Goal: Information Seeking & Learning: Learn about a topic

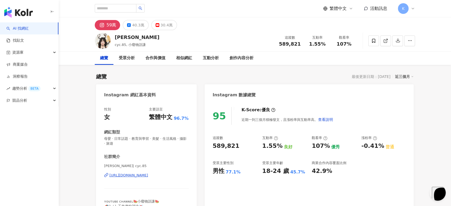
scroll to position [1439, 0]
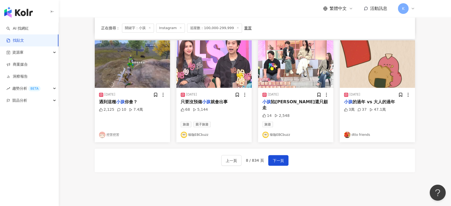
scroll to position [269, 0]
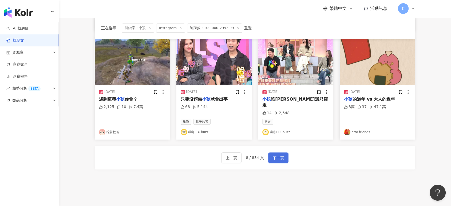
click at [283, 152] on button "下一頁" at bounding box center [278, 157] width 20 height 11
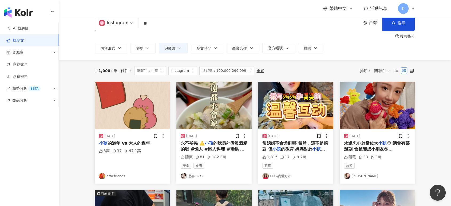
scroll to position [38, 0]
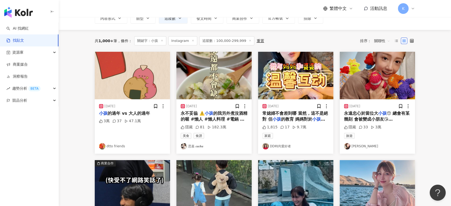
click at [395, 88] on img "button" at bounding box center [376, 75] width 75 height 47
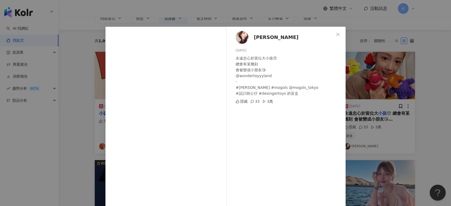
click at [395, 88] on div "黃薇渟weitinglove 2025/6/10 永遠忠心於當位大小孩😙 總會有某幾刻 會被變成小朋友😘 @wondertoyyyland - #藤崎琢 #m…" at bounding box center [225, 103] width 451 height 206
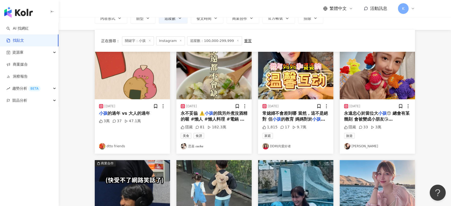
scroll to position [127, 0]
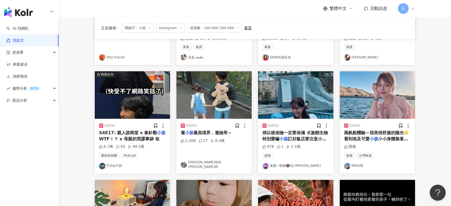
click at [395, 88] on img "button" at bounding box center [376, 94] width 75 height 47
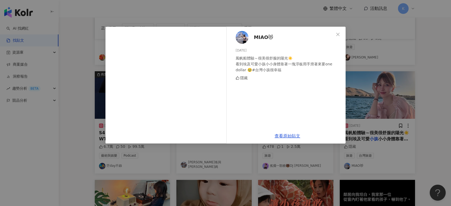
click at [422, 88] on div "MIAO😻 2024/1/27 風帆船體驗～很美很舒服的陽光☀️ 看到埃及可愛小孩小小身體靠著一塊浮板用手滑著來要one dollar 🥹#台灣小孩很幸福 隱…" at bounding box center [225, 103] width 451 height 206
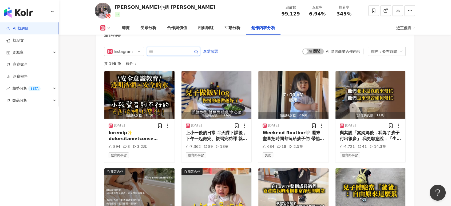
click at [178, 48] on input "text" at bounding box center [167, 51] width 37 height 6
click at [180, 48] on input "text" at bounding box center [167, 51] width 37 height 6
type input "****"
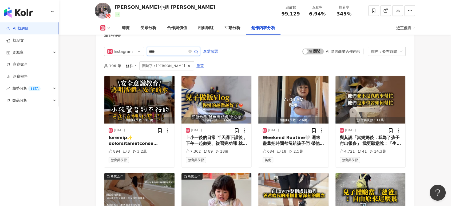
scroll to position [1638, 0]
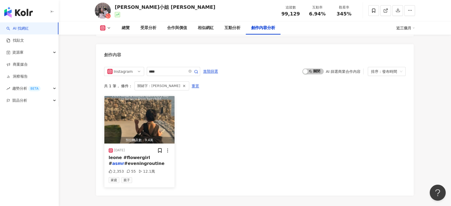
click at [160, 119] on img "button" at bounding box center [139, 119] width 70 height 47
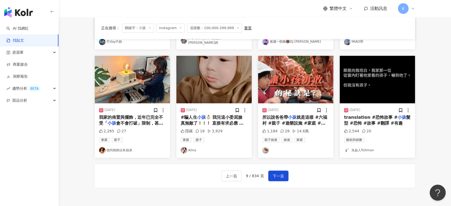
scroll to position [275, 0]
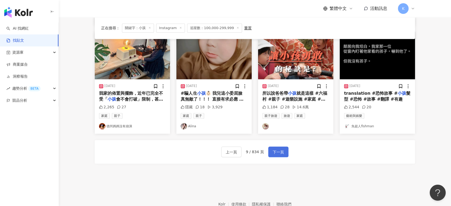
click at [283, 151] on button "下一頁" at bounding box center [278, 151] width 20 height 11
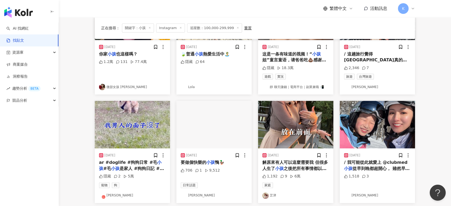
scroll to position [38, 0]
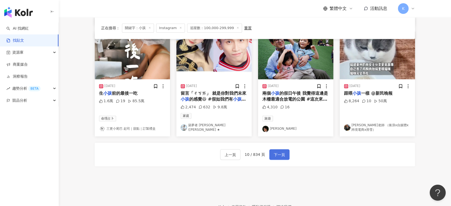
click at [282, 151] on span "下一頁" at bounding box center [279, 154] width 11 height 6
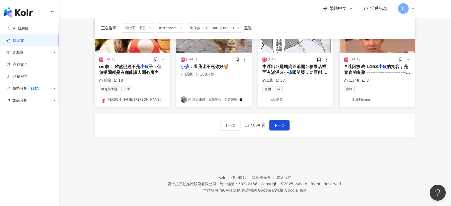
scroll to position [305, 0]
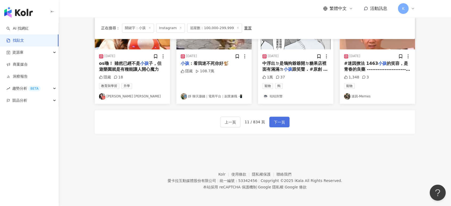
click at [287, 118] on button "下一頁" at bounding box center [279, 122] width 20 height 11
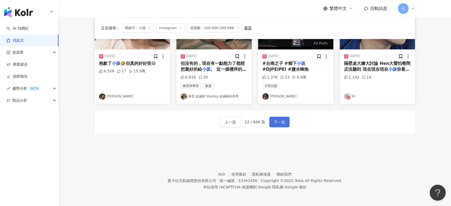
click at [287, 121] on button "下一頁" at bounding box center [279, 122] width 20 height 11
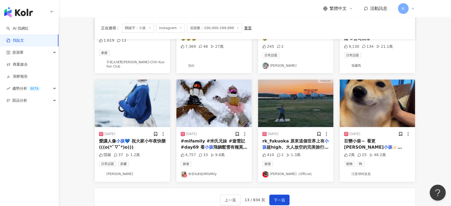
scroll to position [248, 0]
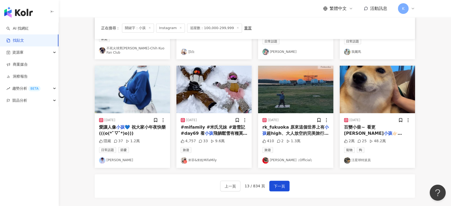
click at [356, 81] on img "button" at bounding box center [376, 89] width 75 height 47
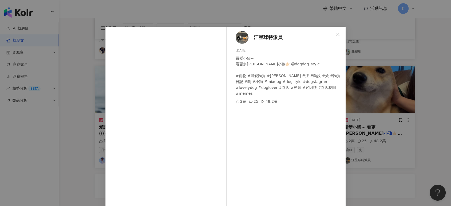
click at [350, 60] on div "汪星球特派員 2025/4/28 百變小柴～ 看更多汪汪毛小孩👉🏻 @dogdog_style #寵物 #可愛狗狗 #汪星人 #汪 #狗奴 #犬 #狗狗日記 …" at bounding box center [225, 103] width 451 height 206
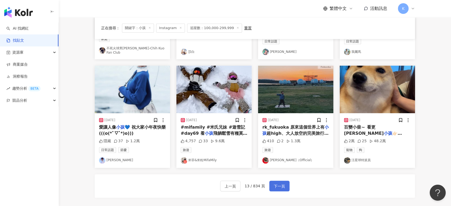
click at [279, 180] on button "下一頁" at bounding box center [279, 185] width 20 height 11
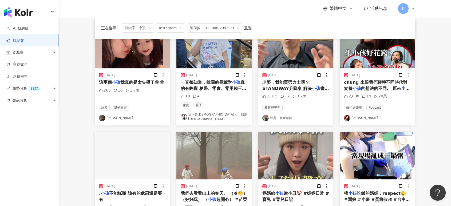
scroll to position [305, 0]
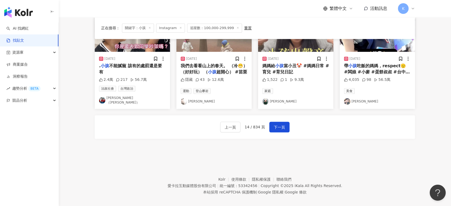
click at [288, 123] on div "上一頁 14 / 834 頁 下一頁" at bounding box center [255, 126] width 320 height 23
click at [285, 123] on button "下一頁" at bounding box center [279, 127] width 20 height 11
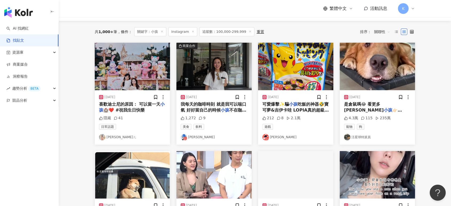
scroll to position [9, 0]
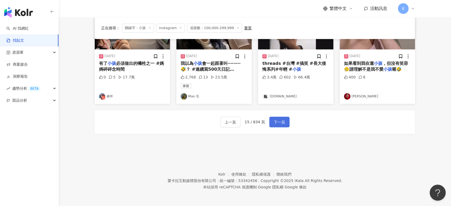
click at [286, 122] on button "下一頁" at bounding box center [279, 122] width 20 height 11
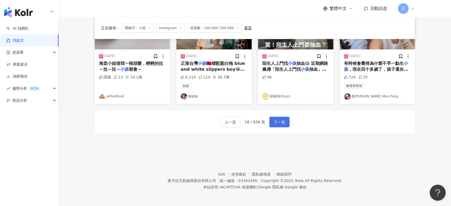
click at [286, 125] on button "下一頁" at bounding box center [279, 122] width 20 height 11
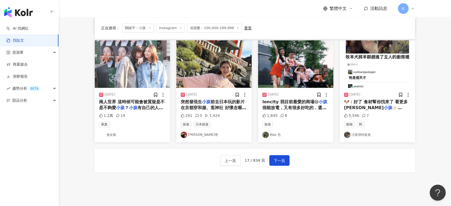
scroll to position [305, 0]
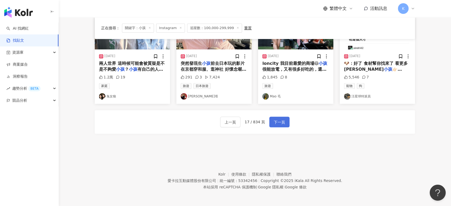
click at [285, 123] on button "下一頁" at bounding box center [279, 122] width 20 height 11
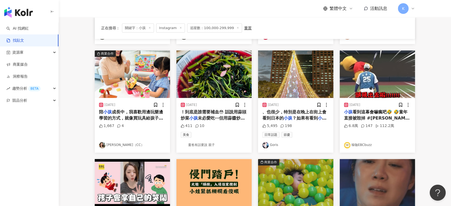
scroll to position [296, 0]
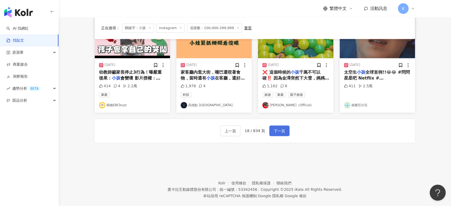
click at [286, 131] on button "下一頁" at bounding box center [279, 130] width 20 height 11
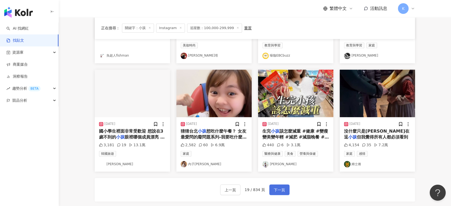
scroll to position [237, 0]
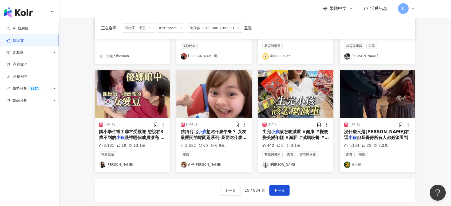
click at [145, 85] on img "button" at bounding box center [132, 93] width 75 height 47
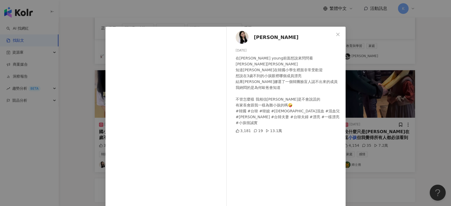
click at [384, 90] on div "Melody Tsai 2023/9/26 在Olive young前面想說來問問看優娜 知道張員瑛在韓國小學生裡面非常受歡迎 想說在3歲不到的小孩眼裡哪個成…" at bounding box center [225, 103] width 451 height 206
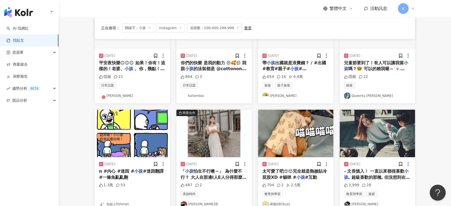
scroll to position [30, 0]
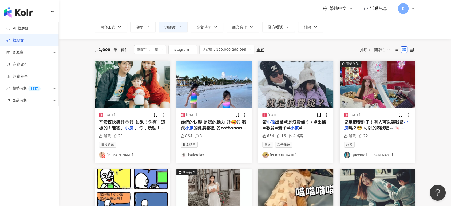
click at [156, 87] on img "button" at bounding box center [132, 84] width 75 height 47
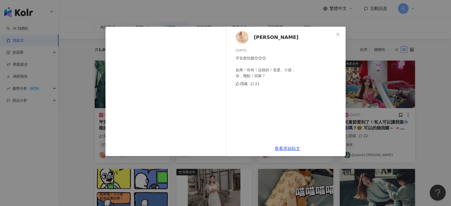
click at [403, 73] on div "Mina 2023/12/24 平安夜快樂😊😊😊 如果！你有！這樣的！老婆、小孩， 你，幾點！回家？ 隱藏 21 查看原始貼文" at bounding box center [225, 103] width 451 height 206
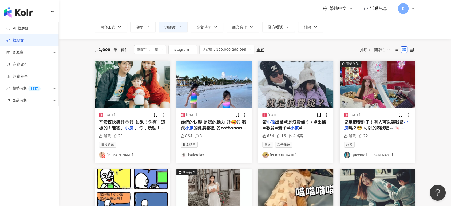
click at [315, 73] on img "button" at bounding box center [295, 84] width 75 height 47
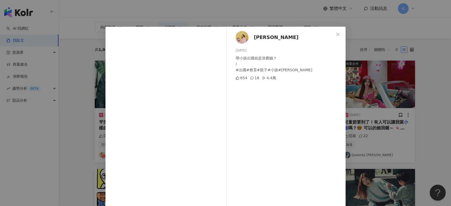
click at [351, 71] on div "孫佳琪 2025/2/24 帶小孩出國就是浪費錢？ / #出國#教育#親子#小孩#孫佳琪 654 16 4.4萬 查看原始貼文" at bounding box center [225, 103] width 451 height 206
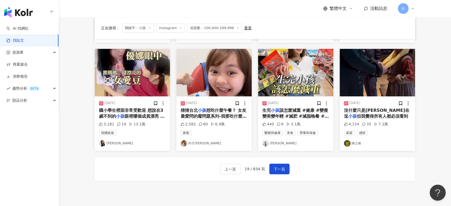
scroll to position [305, 0]
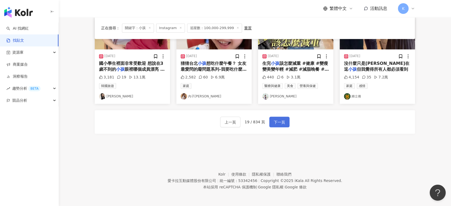
click at [284, 121] on button "下一頁" at bounding box center [279, 122] width 20 height 11
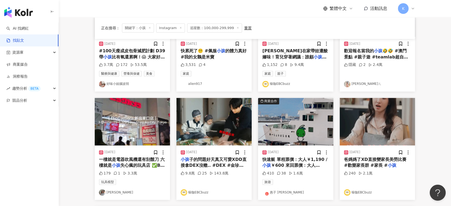
scroll to position [275, 0]
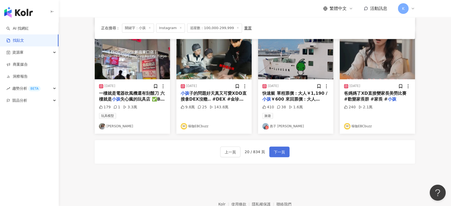
click at [276, 149] on span "下一頁" at bounding box center [279, 152] width 11 height 6
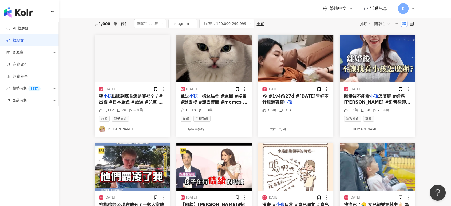
scroll to position [9, 0]
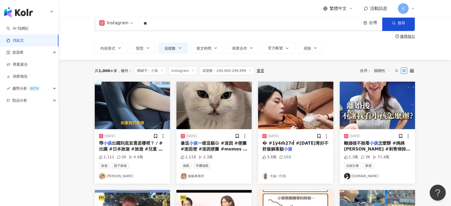
click at [301, 100] on img "button" at bounding box center [295, 105] width 75 height 47
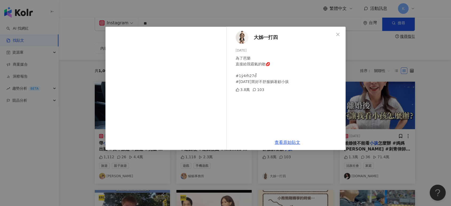
click at [403, 90] on div "大姊一打四 2023/11/7 為了芭樂 直接給我霸氣的吻💋 #1ÿ4m̆̈27d̆̈ #今天胃好不舒服躺著顧小孩 3.8萬 103 查看原始貼文" at bounding box center [225, 103] width 451 height 206
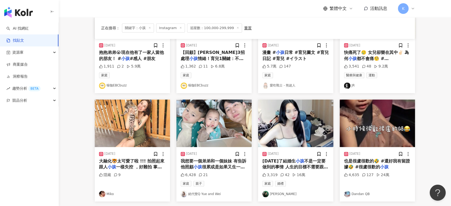
scroll to position [246, 0]
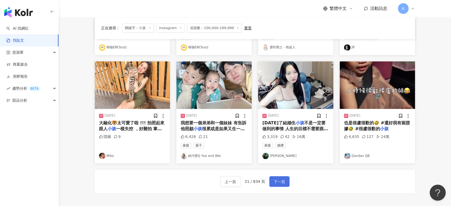
click at [280, 179] on span "下一頁" at bounding box center [279, 181] width 11 height 6
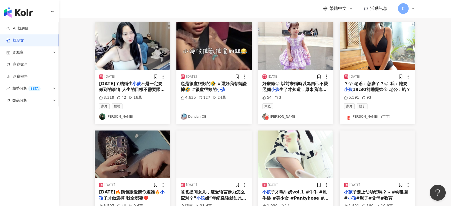
scroll to position [9, 0]
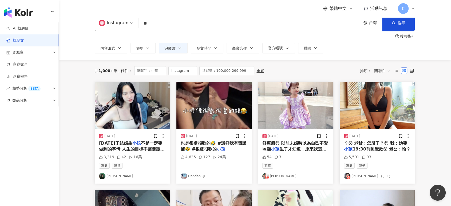
click at [230, 92] on img "button" at bounding box center [213, 105] width 75 height 47
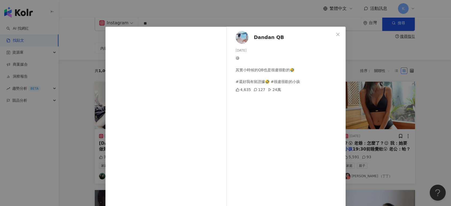
click at [392, 80] on div "Dandan QB 2025/4/7 😅 其實小時候的QB也是很盧很歡的🤣 #還好我有留證據🤣 #很盧很歡的小孩 4,635 127 24萬 查看原始貼文" at bounding box center [225, 103] width 451 height 206
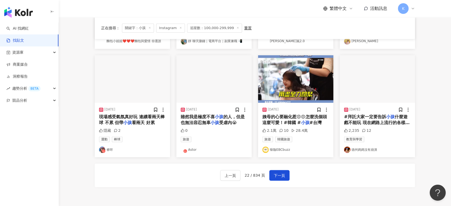
scroll to position [275, 0]
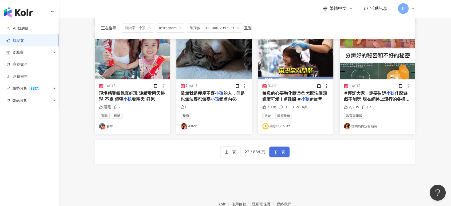
click at [282, 149] on span "下一頁" at bounding box center [279, 152] width 11 height 6
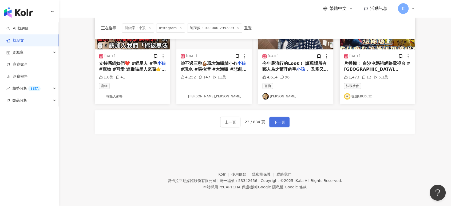
scroll to position [246, 0]
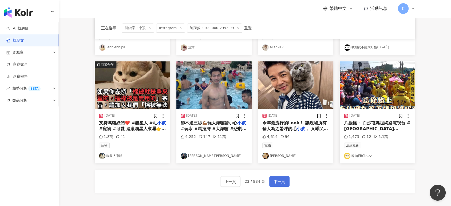
click at [282, 179] on span "下一頁" at bounding box center [279, 181] width 11 height 6
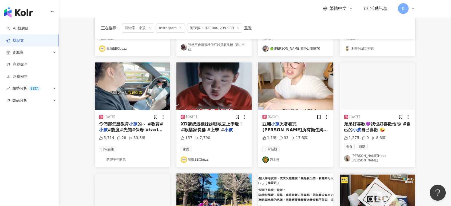
scroll to position [130, 0]
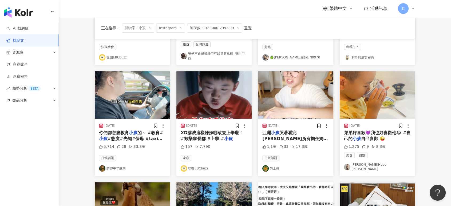
click at [292, 113] on img "button" at bounding box center [295, 94] width 75 height 47
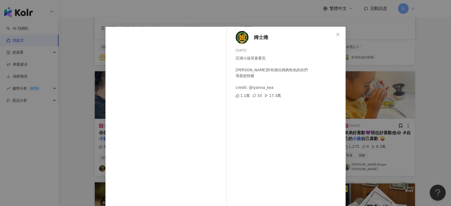
click at [364, 115] on div "姆士捲 2025/5/11 亞洲小孩哭著看完 祝所有擔任媽媽角色的你們 母親節快樂 credit: @lyanna_kea 1.1萬 33 17.3萬 查看原…" at bounding box center [225, 103] width 451 height 206
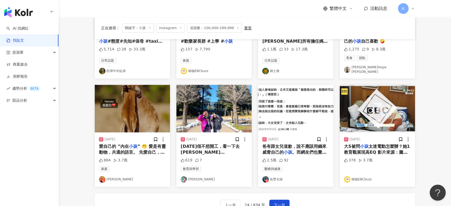
scroll to position [237, 0]
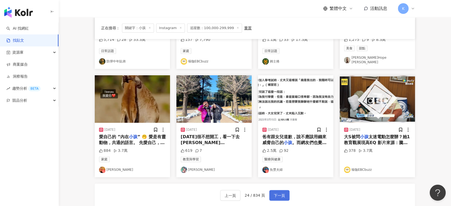
click at [288, 191] on button "下一頁" at bounding box center [279, 195] width 20 height 11
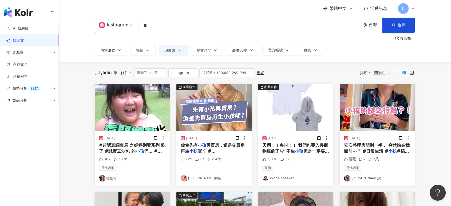
scroll to position [207, 0]
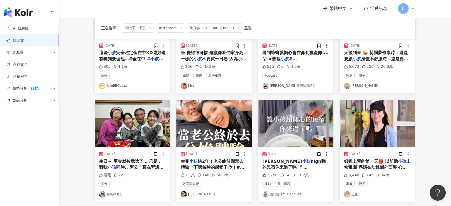
click at [380, 122] on img "button" at bounding box center [376, 123] width 75 height 47
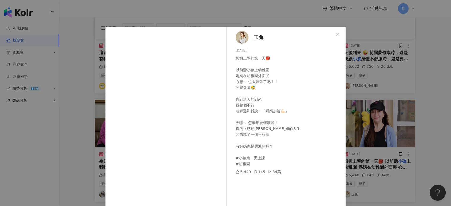
click at [416, 114] on div "玉兔 2025/6/5 姆姆上學的第一天🎒 以前聽小孩上幼稚園 媽媽在幼稚園外面哭 心想～ 也太誇張了吧！！ 哭屁哭唷🤣 直到這天的到來 我整個不行 老師還和…" at bounding box center [225, 103] width 451 height 206
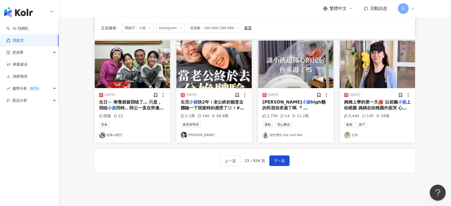
scroll to position [267, 0]
click at [275, 157] on span "下一頁" at bounding box center [279, 160] width 11 height 6
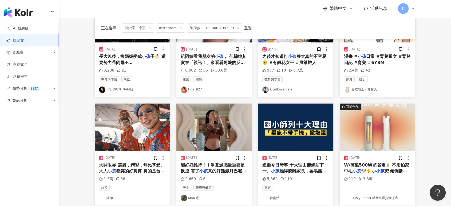
scroll to position [237, 0]
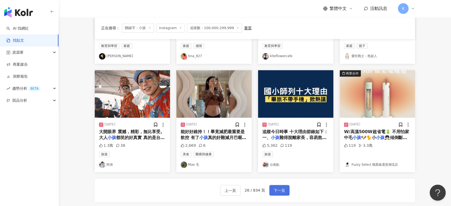
click at [282, 186] on button "下一頁" at bounding box center [279, 190] width 20 height 11
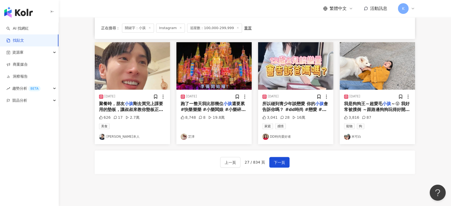
scroll to position [267, 0]
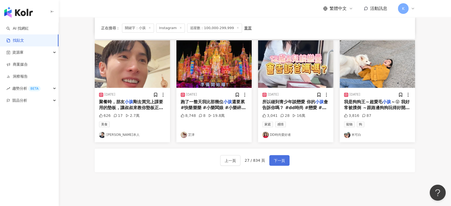
click at [281, 159] on span "下一頁" at bounding box center [279, 160] width 11 height 6
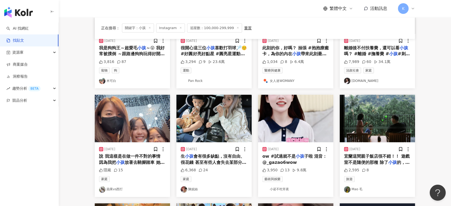
scroll to position [237, 0]
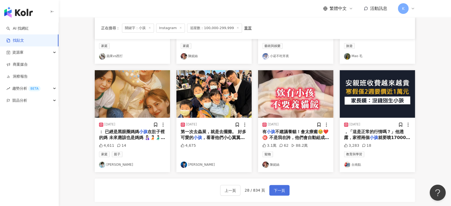
click at [275, 188] on span "下一頁" at bounding box center [279, 190] width 11 height 6
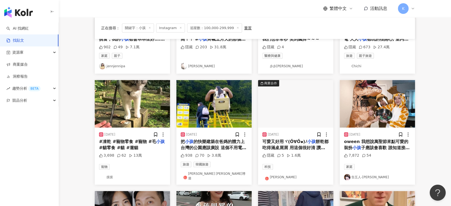
scroll to position [89, 0]
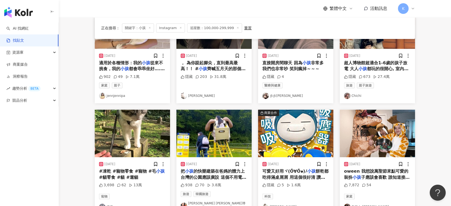
click at [120, 43] on img "button" at bounding box center [132, 24] width 75 height 47
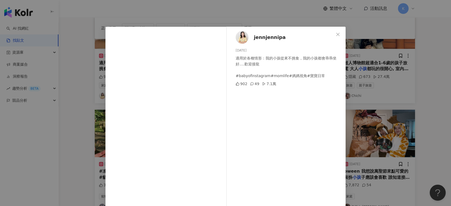
click at [427, 73] on div "jennjennipa 2024/10/28 適用於各種情形：我的小孩從來不挑食，我的小孩都會乖乖坐好….歡迎接龍 #babyofinstagram#moml…" at bounding box center [225, 103] width 451 height 206
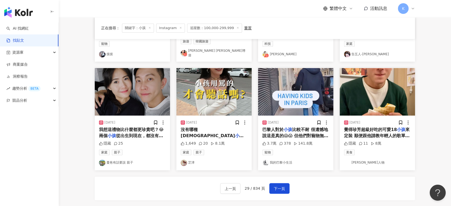
scroll to position [267, 0]
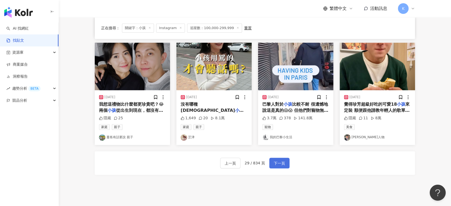
click at [282, 160] on span "下一頁" at bounding box center [279, 163] width 11 height 6
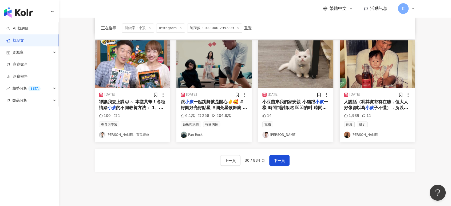
click at [198, 49] on img "button" at bounding box center [213, 63] width 75 height 47
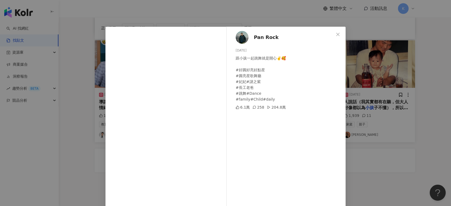
click at [411, 101] on div "Pan Rock 2023/12/15 跟小孩一起跳舞就是開心✌️🥰 #好圓好亮好點星 #圓亮星歌舞廳 #妃妃#謎之紫 #長工老爸 #跳舞#Dance #fa…" at bounding box center [225, 103] width 451 height 206
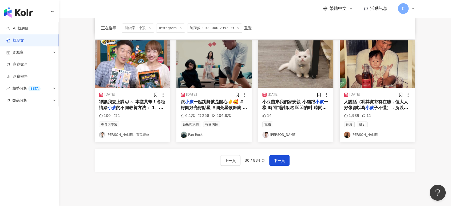
click at [297, 66] on img "button" at bounding box center [295, 63] width 75 height 47
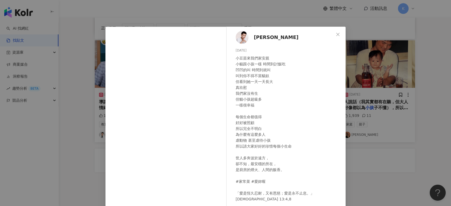
click at [366, 65] on div "梁軒安 2025/5/17 小豆苗來我們家安親 小貓跟小孩一樣 時間到討飯吃 凹凹的叫 時間到就叫 叫到你不得不當貓奴 但看到她一天一天長大 真欣慰 我們家沒…" at bounding box center [225, 103] width 451 height 206
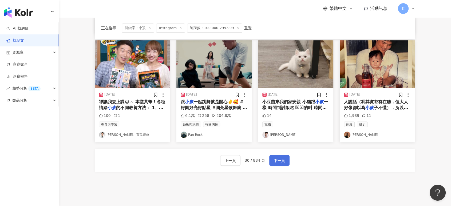
click at [275, 162] on span "下一頁" at bounding box center [279, 160] width 11 height 6
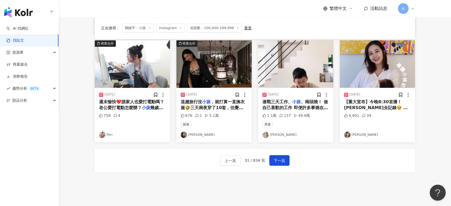
click at [384, 56] on img "button" at bounding box center [376, 63] width 75 height 47
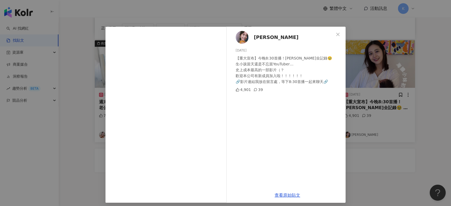
click at [402, 78] on div "徐海莉 Hailey 2025/5/26 【重大宣布】今晚8:30首播！徐海莉生產全記錄🥹 生小孩當天還是不忘當YouTuber… 史上成本最高的一部影片（？…" at bounding box center [225, 103] width 451 height 206
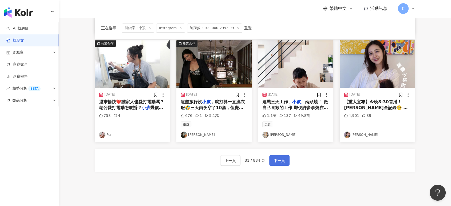
click at [275, 159] on span "下一頁" at bounding box center [279, 160] width 11 height 6
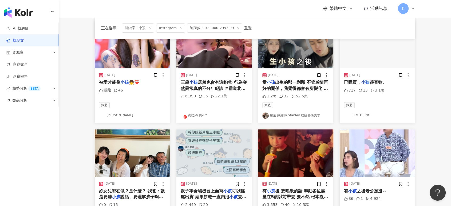
scroll to position [237, 0]
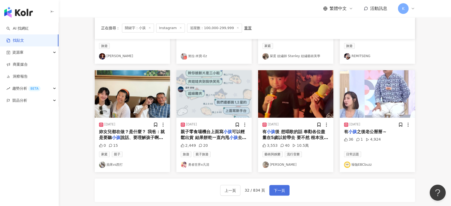
click at [277, 187] on span "下一頁" at bounding box center [279, 190] width 11 height 6
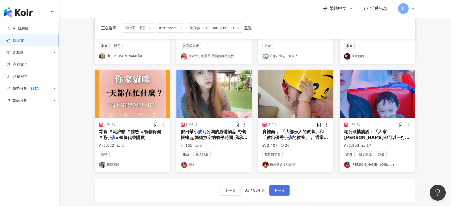
click at [283, 189] on span "下一頁" at bounding box center [279, 190] width 11 height 6
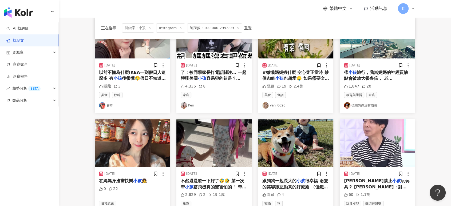
scroll to position [89, 0]
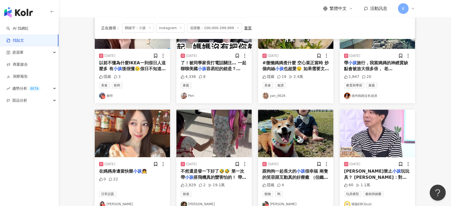
click at [307, 144] on img "button" at bounding box center [295, 133] width 75 height 47
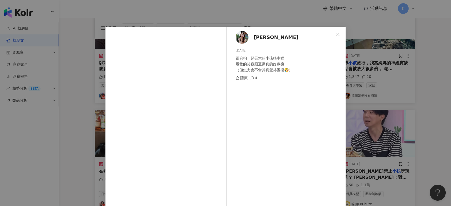
click at [384, 58] on div "安玖 2025/6/25 跟狗狗一起長大的小孩很幸福 兩隻的笑容跟互動真的好療癒 （但鐵支會不會其實覺得困擾🤣） 隱藏 4 查看原始貼文" at bounding box center [225, 103] width 451 height 206
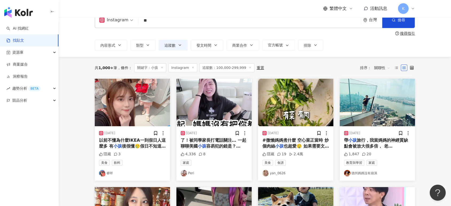
scroll to position [0, 0]
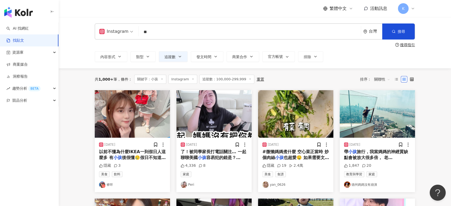
click at [239, 103] on img "button" at bounding box center [213, 113] width 75 height 47
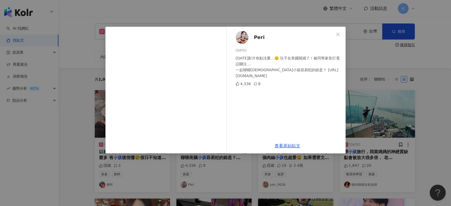
click at [416, 65] on div "Peri 2023/10/15 今天影片有點沈重...😮‍💨 兒子在美國闖禍了！被同學家長打電話關注… 一起聊聊美國小孩容易犯的錯是？ https://you…" at bounding box center [225, 103] width 451 height 206
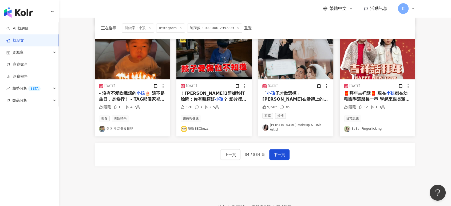
scroll to position [296, 0]
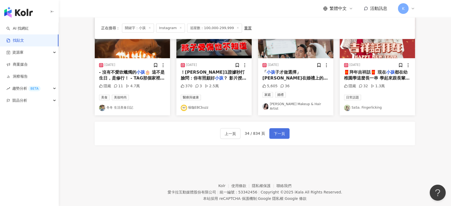
click at [284, 130] on button "下一頁" at bounding box center [279, 133] width 20 height 11
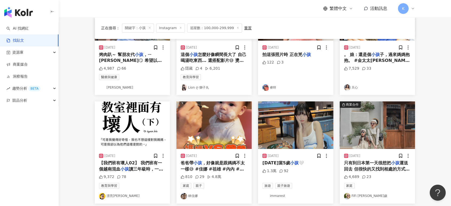
scroll to position [89, 0]
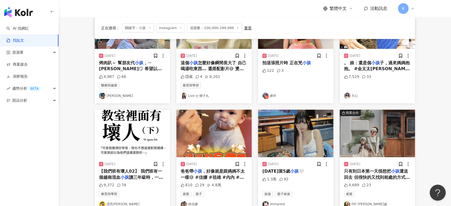
click at [397, 112] on img "button" at bounding box center [376, 133] width 75 height 47
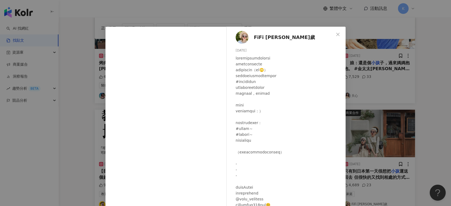
click at [416, 93] on div "FiFi 吳三歲 2023/12/7 4,689 23 查看原始貼文" at bounding box center [225, 103] width 451 height 206
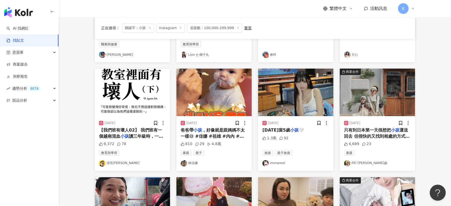
scroll to position [207, 0]
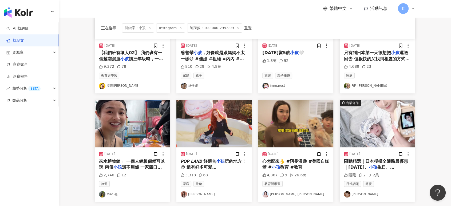
click at [347, 117] on img "button" at bounding box center [376, 123] width 75 height 47
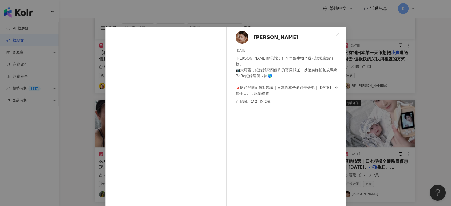
click at [426, 66] on div "安琪 2024/3/19 Hedy她爸說：什麼角落生物？我只認識京城怪物。 📷太可愛，紀錄我家四個月的寶貝抓抓，以後換妳拍爸拔馬麻BoBo紀錄這個世界🌎 - …" at bounding box center [225, 103] width 451 height 206
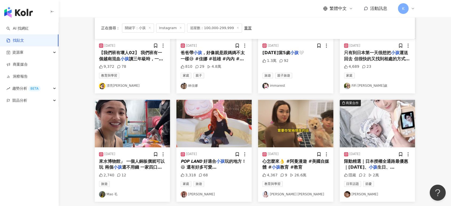
scroll to position [305, 0]
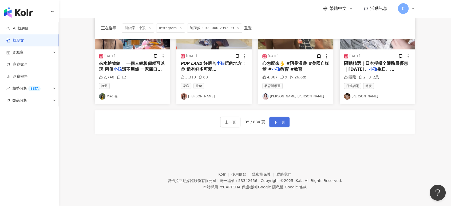
click at [286, 123] on button "下一頁" at bounding box center [279, 122] width 20 height 11
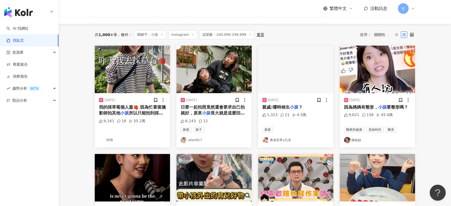
scroll to position [9, 0]
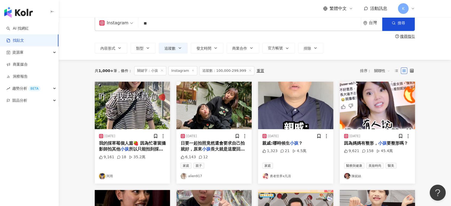
click at [238, 107] on img "button" at bounding box center [213, 105] width 75 height 47
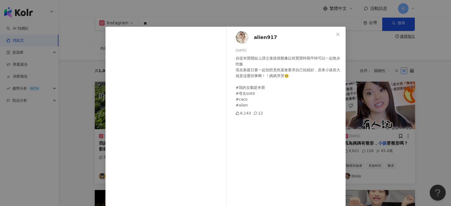
click at [395, 124] on div "alien917 2024/1/4 自從米寶開始上課之後就很難像以前寶寶時期平時可以一起散步吃飯 現在家庭日要一起拍照竟然還會要求自己拍就好，原來小孩長大就是…" at bounding box center [225, 103] width 451 height 206
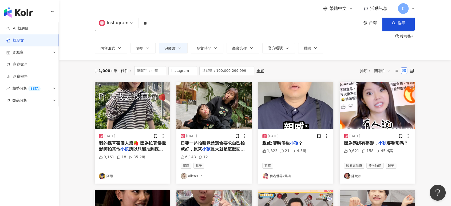
click at [151, 107] on img "button" at bounding box center [132, 105] width 75 height 47
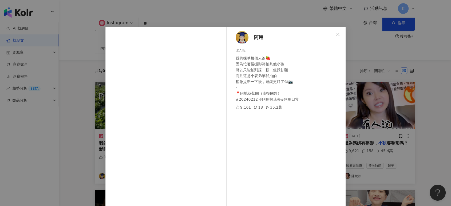
click at [435, 84] on div "阿用 2024/2/13 我的採草莓個人篇🍓 因為忙著當攝影師拍其他小孩 所以只能拍到採一顆（但我甘願 而且這是小表弟幫我拍的 稍微提點一下後，運鏡更好了😍📷…" at bounding box center [225, 103] width 451 height 206
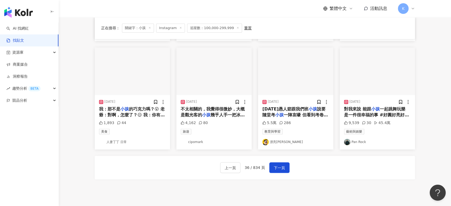
scroll to position [305, 0]
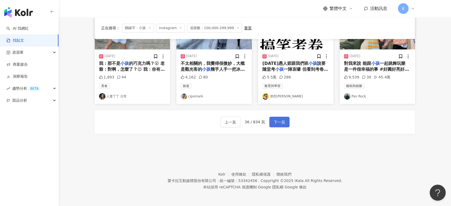
click at [284, 121] on button "下一頁" at bounding box center [279, 122] width 20 height 11
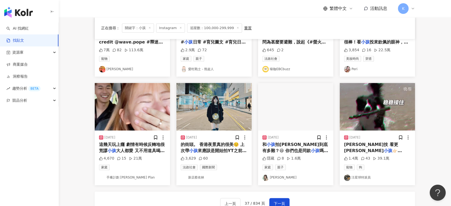
scroll to position [307, 0]
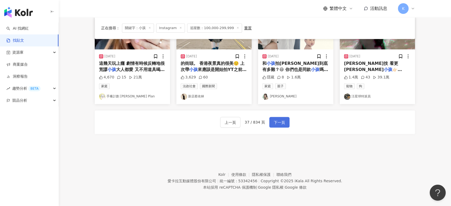
click at [282, 117] on button "下一頁" at bounding box center [279, 122] width 20 height 11
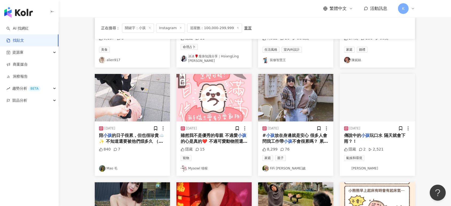
scroll to position [246, 0]
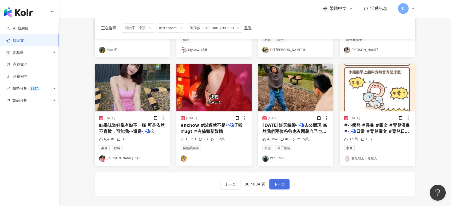
click at [274, 181] on span "下一頁" at bounding box center [279, 184] width 11 height 6
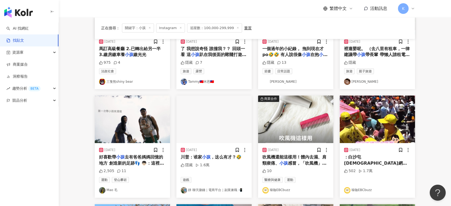
scroll to position [98, 0]
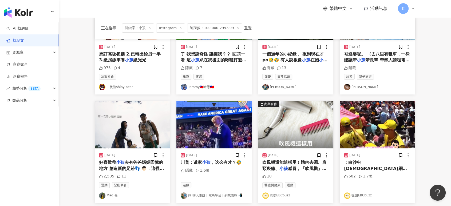
click at [126, 135] on img "button" at bounding box center [132, 124] width 75 height 47
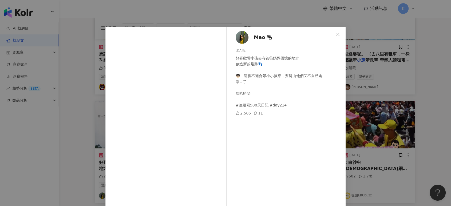
click at [373, 129] on div "Mao 毛 2025/5/5 好喜歡帶小孩去有爸爸媽媽回憶的地方 創造新的足跡👣 👦🏻：這裡不適合帶小小孩來，要爬山他們又不自己走 累ㄙ了 哈哈哈哈 #連續寫…" at bounding box center [225, 103] width 451 height 206
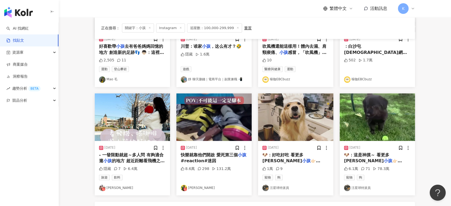
scroll to position [275, 0]
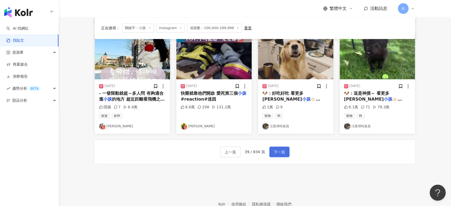
click at [280, 151] on span "下一頁" at bounding box center [279, 152] width 11 height 6
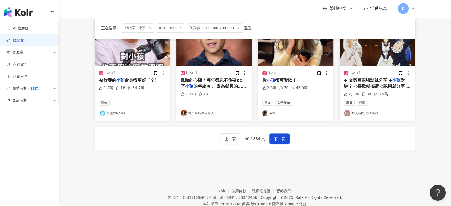
scroll to position [296, 0]
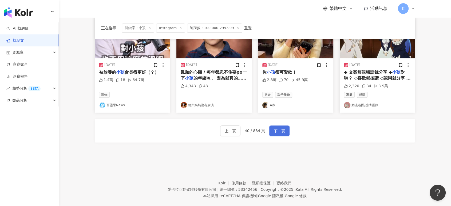
click at [280, 129] on span "下一頁" at bounding box center [279, 131] width 11 height 6
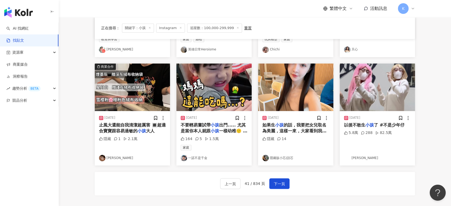
scroll to position [237, 0]
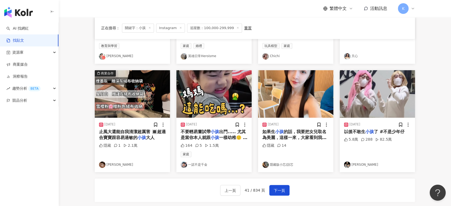
click at [214, 83] on img "button" at bounding box center [213, 93] width 75 height 47
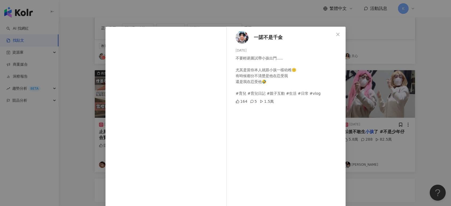
click at [428, 45] on div "一諾不是千金 2025/5/28 不要輕易嘗試帶小孩出門..... 尤其是當你本人就跟小孩一樣幼稚🙂 有時候都分不清楚是他在忍受我 還是我在忍受他🤣 #育兒 …" at bounding box center [225, 103] width 451 height 206
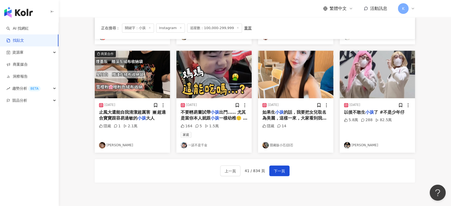
scroll to position [267, 0]
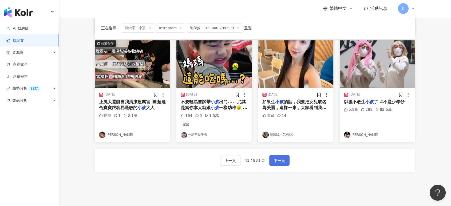
click at [279, 159] on span "下一頁" at bounding box center [279, 160] width 11 height 6
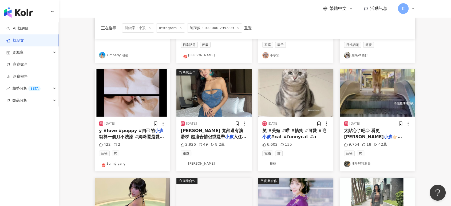
scroll to position [118, 0]
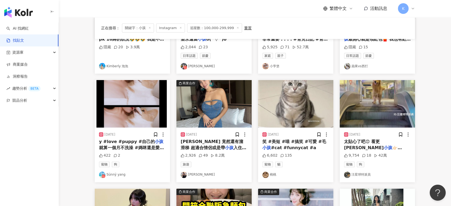
click at [274, 102] on img "button" at bounding box center [295, 103] width 75 height 47
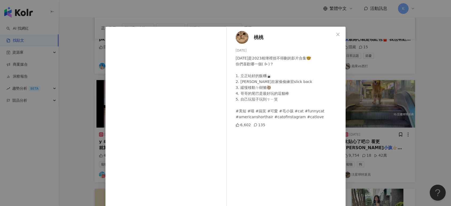
click at [385, 54] on div "桃桃 2024/1/8 今天是2023相簿裡捨不得刪的影片合集🤓 你們喜歡哪一個( ᐕ)？ 1. 立正站好的飯糰🍙 2. 阿島在家偷偷練習slick back…" at bounding box center [225, 103] width 451 height 206
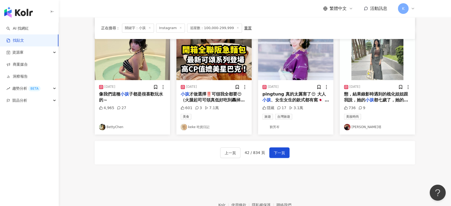
scroll to position [305, 0]
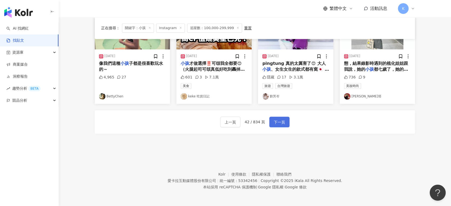
click at [282, 121] on span "下一頁" at bounding box center [279, 122] width 11 height 6
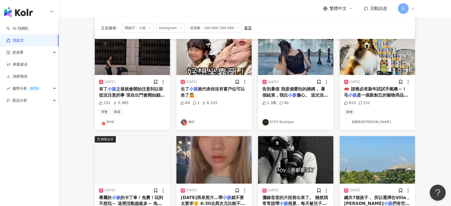
scroll to position [127, 0]
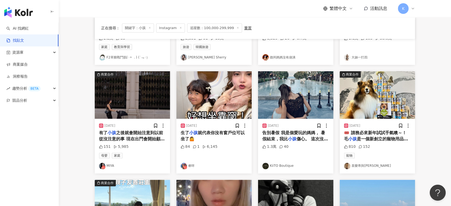
click at [233, 100] on img "button" at bounding box center [213, 94] width 75 height 47
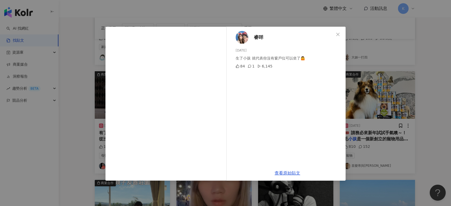
click at [360, 101] on div "睿咩 2025/3/11 生了小孩 就代表你沒有窗戶位可以坐了🤷 84 1 6,145 查看原始貼文" at bounding box center [225, 103] width 451 height 206
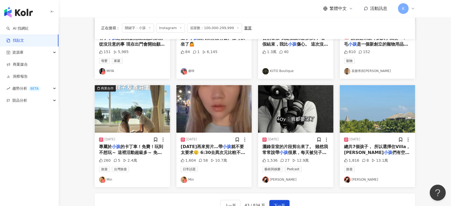
scroll to position [275, 0]
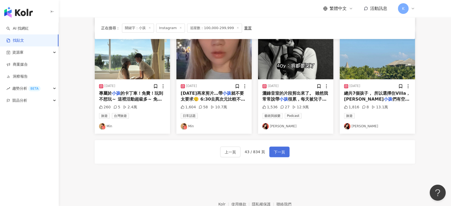
click at [275, 153] on span "下一頁" at bounding box center [279, 152] width 11 height 6
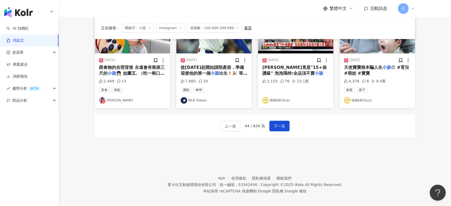
scroll to position [305, 0]
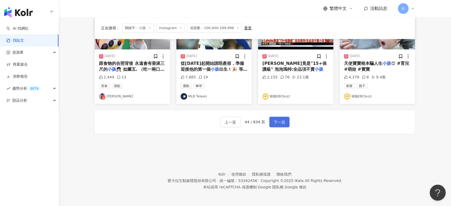
click at [281, 122] on span "下一頁" at bounding box center [279, 122] width 11 height 6
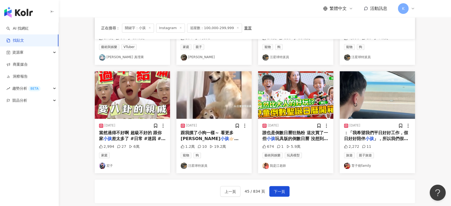
scroll to position [275, 0]
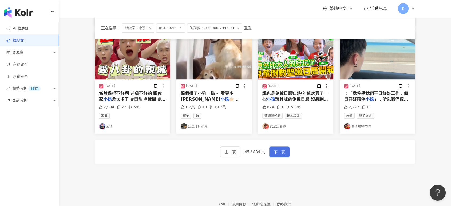
click at [276, 156] on button "下一頁" at bounding box center [279, 151] width 20 height 11
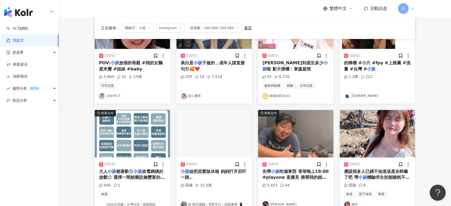
scroll to position [237, 0]
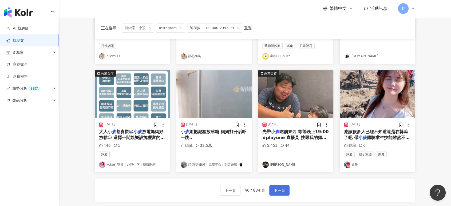
click at [279, 186] on button "下一頁" at bounding box center [279, 190] width 20 height 11
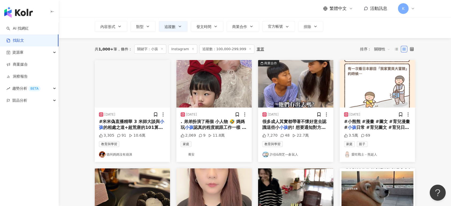
scroll to position [30, 0]
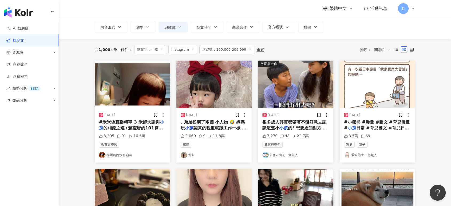
click at [293, 76] on img "button" at bounding box center [295, 84] width 75 height 47
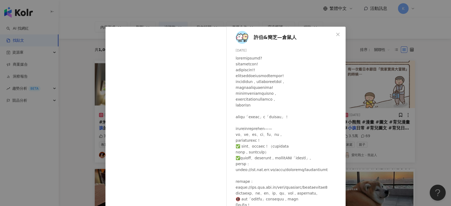
click at [382, 70] on div "許伯&簡芝—倉鼠人 2025/6/17 7,270 48 22.7萬 查看原始貼文" at bounding box center [225, 103] width 451 height 206
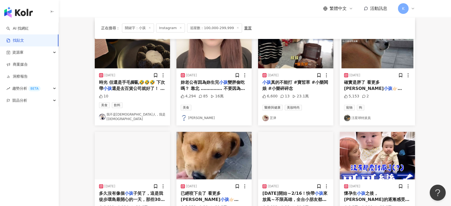
scroll to position [267, 0]
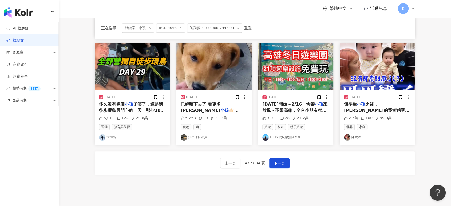
click at [279, 163] on span "下一頁" at bounding box center [279, 163] width 11 height 6
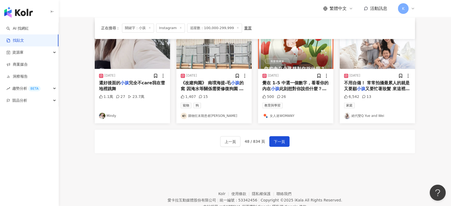
scroll to position [305, 0]
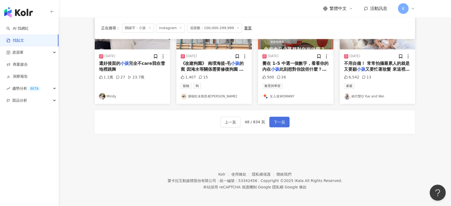
click at [287, 123] on button "下一頁" at bounding box center [279, 122] width 20 height 11
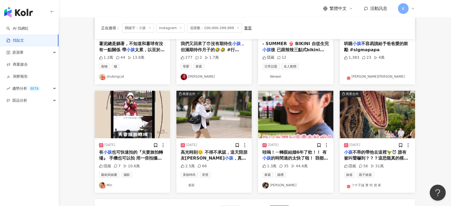
scroll to position [216, 0]
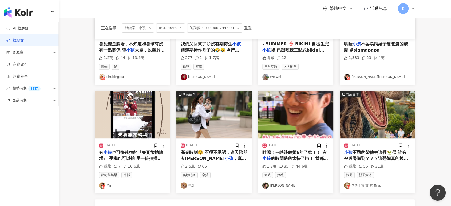
click at [108, 116] on img "button" at bounding box center [132, 114] width 75 height 47
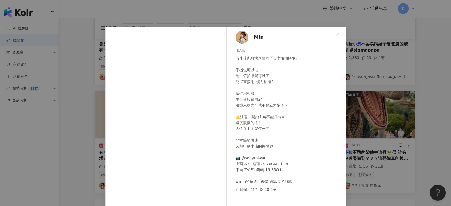
click at [387, 60] on div "Min 2025/2/28 有小孩也可快速拍的『夫妻旅拍轉場』 手機也可以拍 用一倍拍攝就可以了 記得直接用“橫向拍攝” 我們用相機 兩台焦段都用24 這樣人…" at bounding box center [225, 103] width 451 height 206
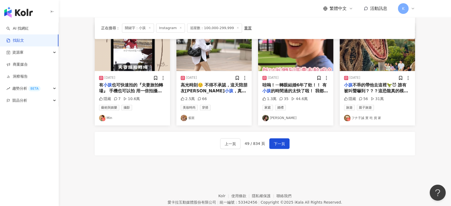
scroll to position [305, 0]
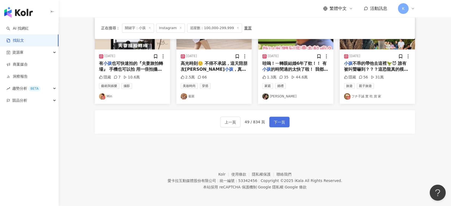
click at [276, 123] on span "下一頁" at bounding box center [279, 122] width 11 height 6
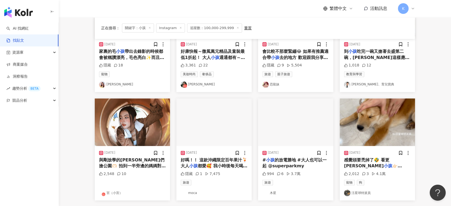
scroll to position [246, 0]
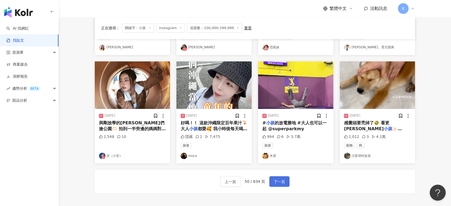
click at [271, 178] on button "下一頁" at bounding box center [279, 181] width 20 height 11
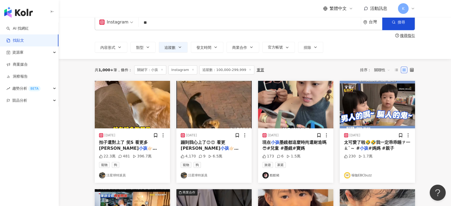
scroll to position [9, 0]
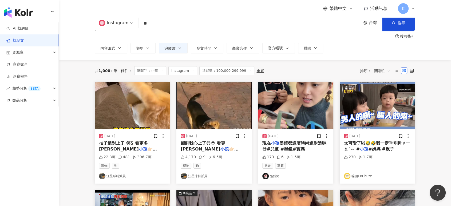
click at [307, 109] on img "button" at bounding box center [295, 105] width 75 height 47
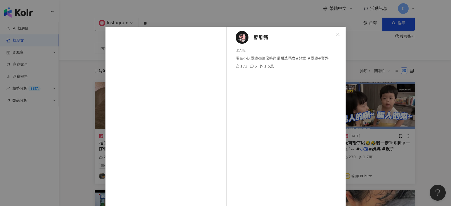
click at [405, 56] on div "酷酷豬 2025/6/27 現在小孩墨鏡都這麼時尚還耐造嗎😎#兒童 #墨鏡#寶媽 173 6 1.5萬 查看原始貼文" at bounding box center [225, 103] width 451 height 206
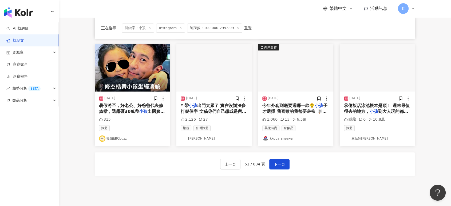
scroll to position [305, 0]
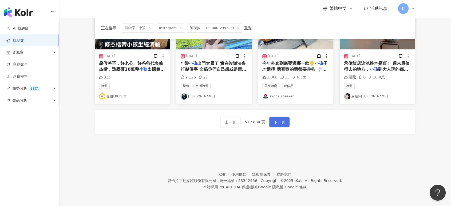
click at [280, 121] on span "下一頁" at bounding box center [279, 122] width 11 height 6
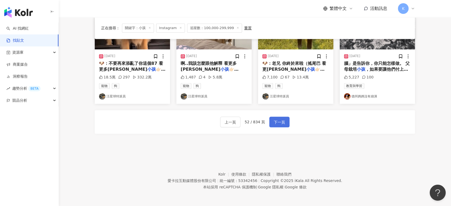
click at [282, 119] on span "下一頁" at bounding box center [279, 122] width 11 height 6
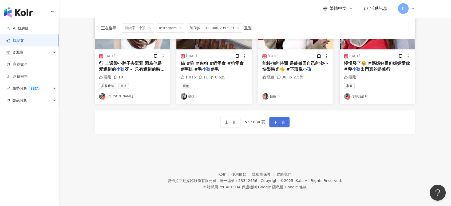
click at [279, 123] on span "下一頁" at bounding box center [279, 122] width 11 height 6
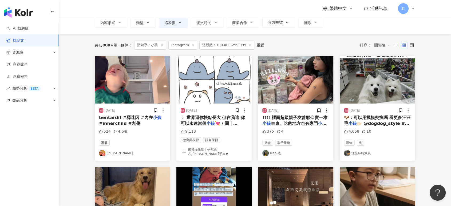
scroll to position [0, 0]
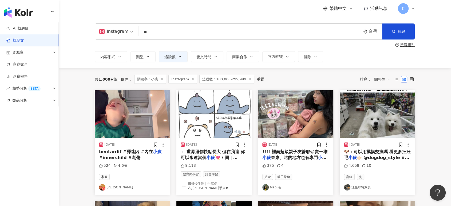
click at [279, 123] on img "button" at bounding box center [295, 113] width 75 height 47
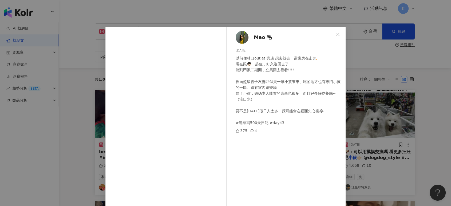
click at [373, 126] on div "Mao 毛 2024/10/26 以前住林口outlet 旁邊 想去就去！當廚房在走🚬 現在跟👦🏻一起住，好久沒回去了 聽到凹累二期開，立馬回去看看!!!! …" at bounding box center [225, 103] width 451 height 206
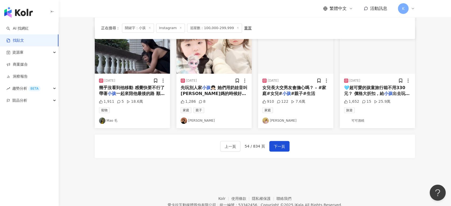
scroll to position [296, 0]
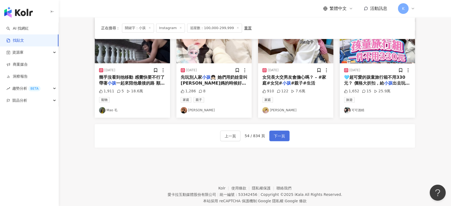
click at [282, 130] on button "下一頁" at bounding box center [279, 135] width 20 height 11
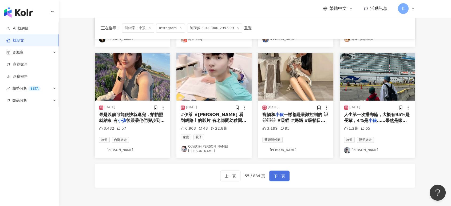
scroll to position [205, 0]
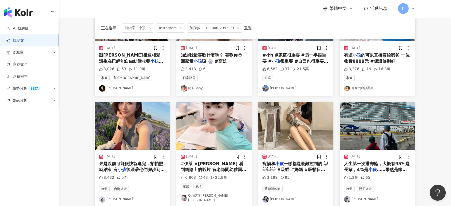
click at [119, 125] on img "button" at bounding box center [132, 125] width 75 height 47
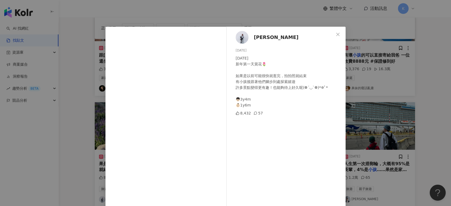
click at [362, 129] on div "梁梁 2024/1/26 2024/01/01 新年第一天賞花🌷 如果是以前可能很快就逛完，拍拍照就結束 有小孩後跟著他們腳步到處探索嬉遊 許多景點變得更有趣…" at bounding box center [225, 103] width 451 height 206
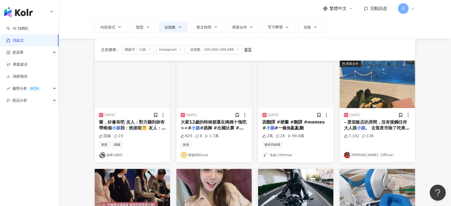
scroll to position [27, 0]
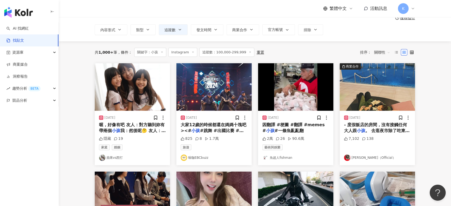
click at [135, 86] on img "button" at bounding box center [132, 86] width 75 height 47
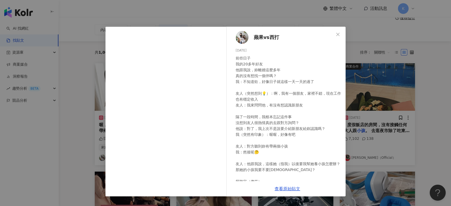
click at [383, 79] on div "蘋果vs西打 2025/1/7 前些日子 我的20多年好友 他跟我說，妳離婚這麼多年 真的沒有想找一個伴嗎？ 我：不知道欸，好像日子就這樣一天一天的過了 友人…" at bounding box center [225, 103] width 451 height 206
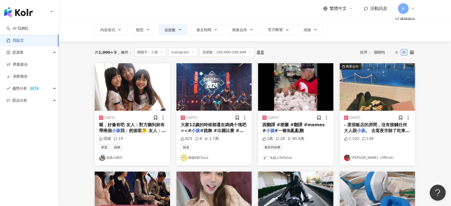
click at [380, 99] on img "button" at bounding box center [376, 86] width 75 height 47
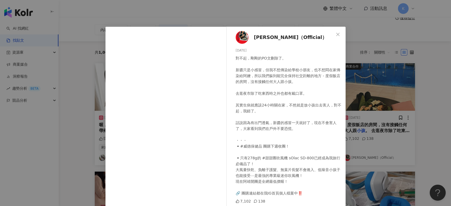
click at [380, 99] on div "GinOy 歐陽靖（Official） 2023/12/27 對不起，剛剛的PO文刪除了。 新醬只是小感冒，但我不想傳染給學校小朋友，也不想悶在家傳染給阿嬤，…" at bounding box center [225, 103] width 451 height 206
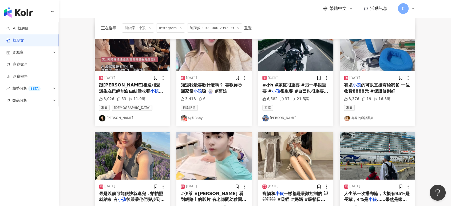
scroll to position [264, 0]
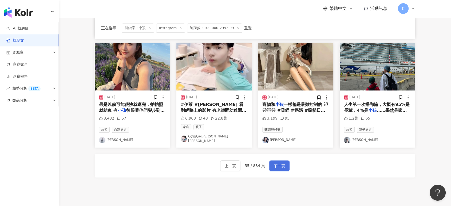
click at [278, 163] on span "下一頁" at bounding box center [279, 166] width 11 height 6
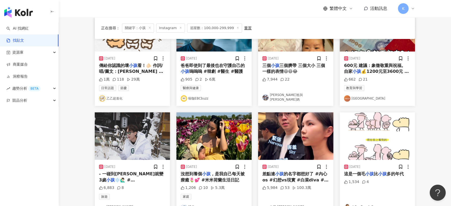
scroll to position [27, 0]
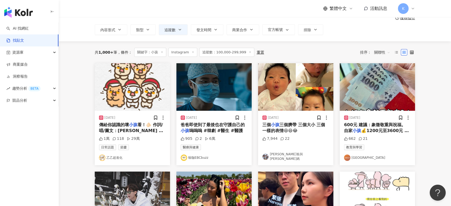
click at [303, 82] on img "button" at bounding box center [295, 86] width 75 height 47
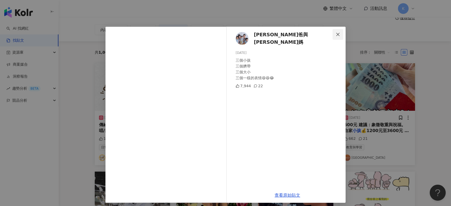
click at [337, 34] on icon "close" at bounding box center [337, 34] width 4 height 4
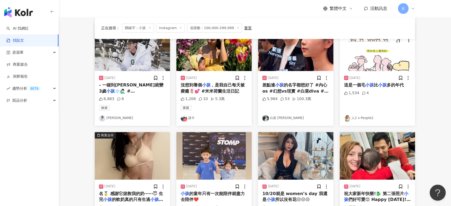
scroll to position [234, 0]
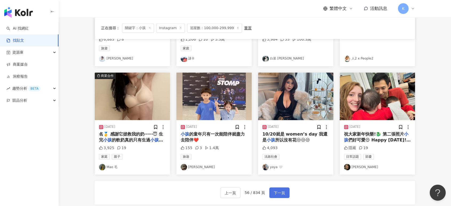
click at [280, 192] on span "下一頁" at bounding box center [279, 193] width 11 height 6
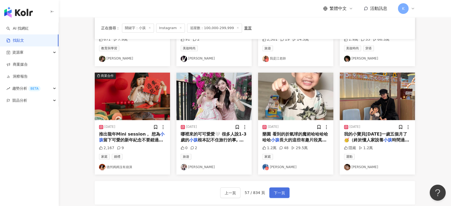
click at [278, 192] on span "下一頁" at bounding box center [279, 193] width 11 height 6
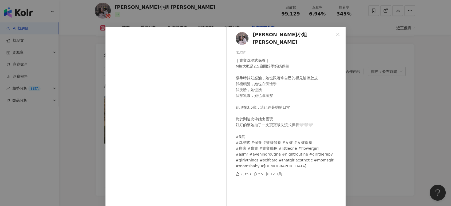
click at [350, 69] on div "[PERSON_NAME]小姐 [PERSON_NAME] [DATE] ｜寶寶沈浸式保養｜ Mia大概是2.5歲開始學媽媽保養 懷孕時抹妊娠油，她也跟著拿自…" at bounding box center [225, 103] width 451 height 206
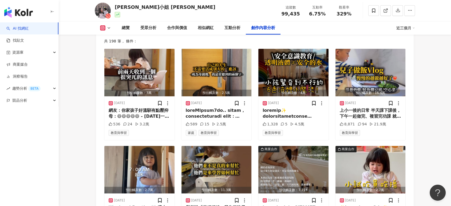
scroll to position [1592, 0]
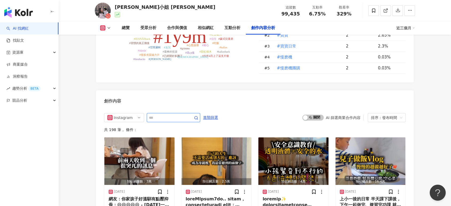
click at [165, 114] on input "text" at bounding box center [167, 117] width 37 height 6
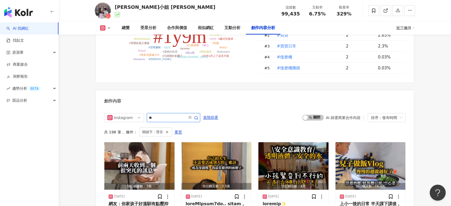
scroll to position [1638, 0]
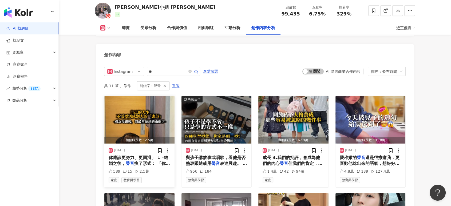
click at [141, 108] on img "button" at bounding box center [139, 119] width 70 height 47
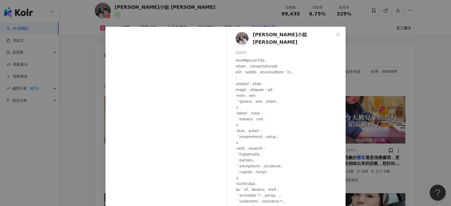
click at [367, 103] on div "賽娜小姐 Sienna 2025/9/11 589 15 2.5萬 查看原始貼文" at bounding box center [225, 103] width 451 height 206
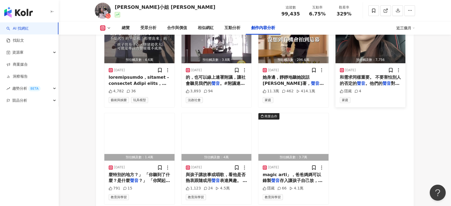
scroll to position [1816, 0]
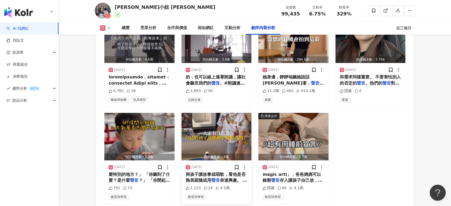
click at [224, 128] on img "button" at bounding box center [216, 136] width 70 height 47
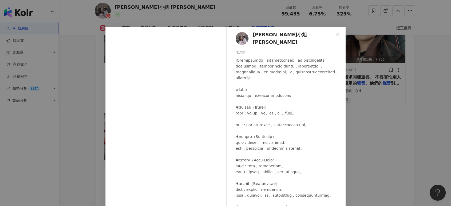
click at [350, 66] on div "賽娜小姐 Sienna 2024/11/29 1,123 24 4.5萬 查看原始貼文" at bounding box center [225, 103] width 451 height 206
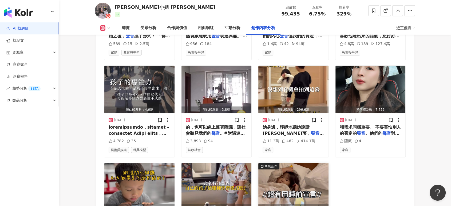
scroll to position [1756, 0]
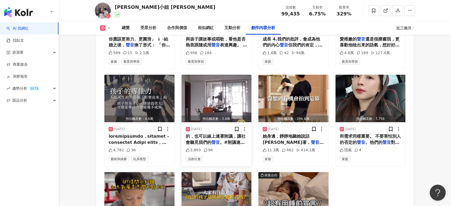
click at [230, 93] on img "button" at bounding box center [216, 98] width 70 height 47
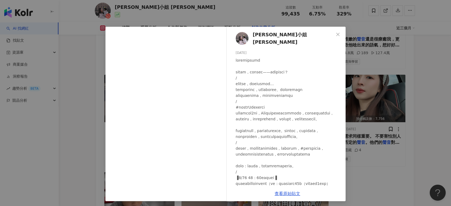
click at [367, 113] on div "賽娜小姐 Sienna 2025/3/18 3,893 94 查看原始貼文" at bounding box center [225, 103] width 451 height 206
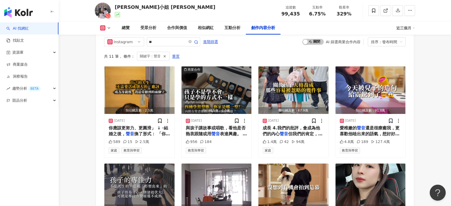
scroll to position [1638, 0]
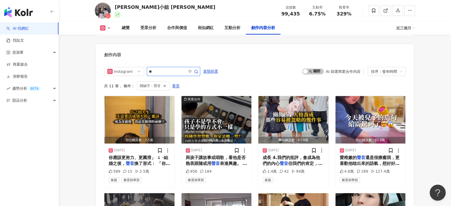
click at [158, 68] on input "**" at bounding box center [167, 71] width 37 height 6
type input "*"
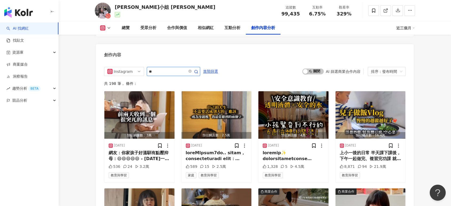
type input "**"
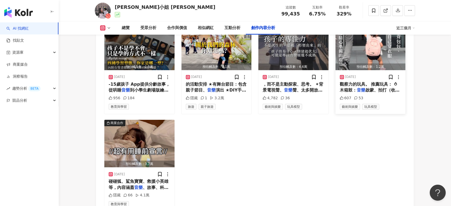
scroll to position [1638, 0]
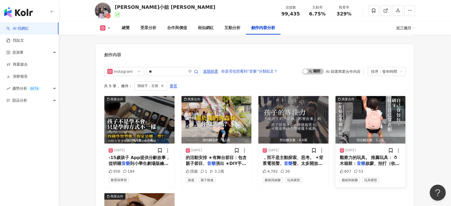
click at [371, 108] on img "button" at bounding box center [370, 119] width 70 height 47
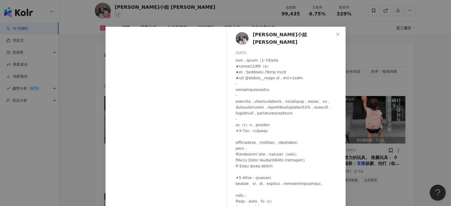
click at [382, 37] on div "賽娜小姐 Sienna 2024/12/8 607 53 查看原始貼文" at bounding box center [225, 103] width 451 height 206
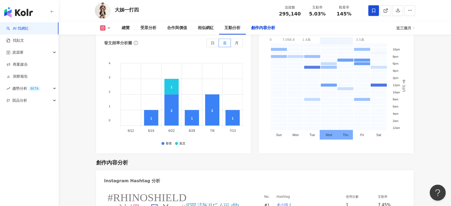
scroll to position [1585, 0]
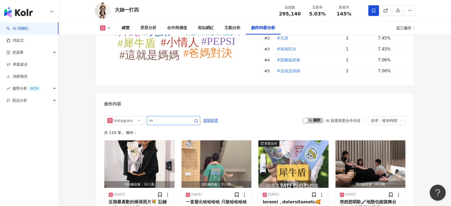
click at [183, 117] on input "text" at bounding box center [167, 120] width 37 height 6
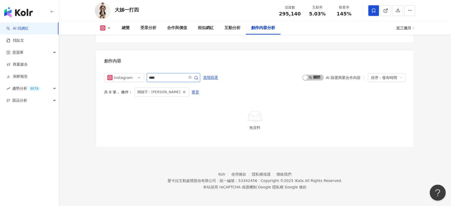
scroll to position [1612, 0]
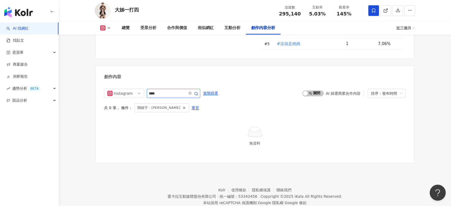
click at [167, 90] on input "****" at bounding box center [167, 93] width 37 height 6
type input "*"
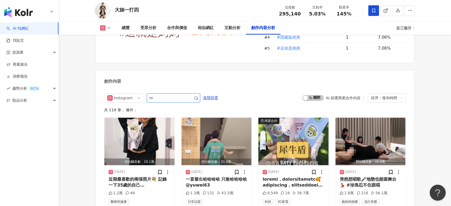
scroll to position [1628, 0]
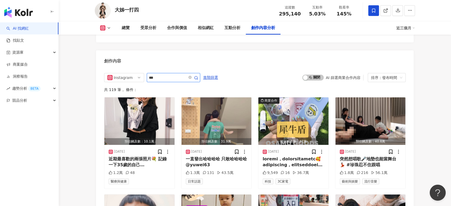
type input "***"
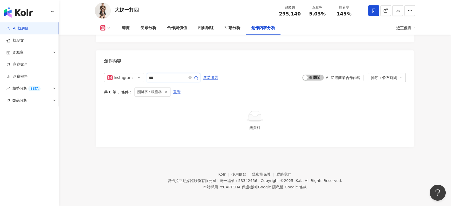
scroll to position [1612, 0]
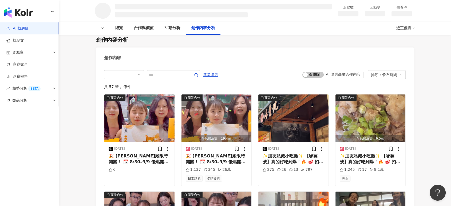
scroll to position [567, 0]
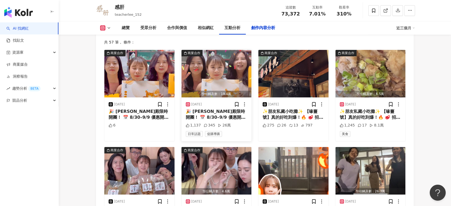
click at [181, 97] on img "button" at bounding box center [216, 73] width 70 height 47
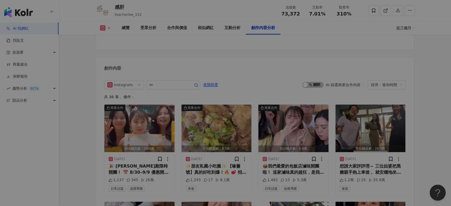
scroll to position [1590, 0]
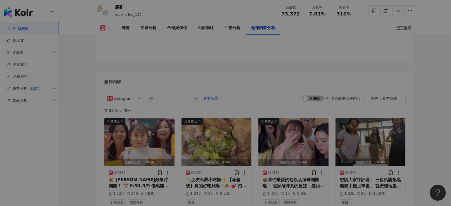
click at [160, 103] on div "View post on Instagram" at bounding box center [166, 76] width 121 height 99
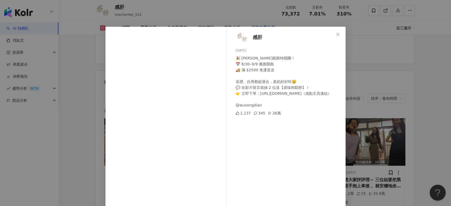
scroll to position [27, 0]
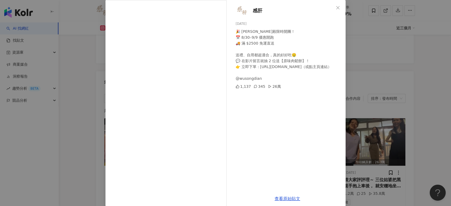
click at [335, 31] on div "🎉 武松殿限時開團！ 📅 8/30–9/9 優惠開跑 🚚 滿 $2500 免運直送 送禮、自用都超適合，真的好好吃🤤 💬 在影片留言就抽 2 位送【原味肉鬆餅…" at bounding box center [288, 55] width 106 height 53
click at [339, 7] on span "Close" at bounding box center [337, 8] width 11 height 4
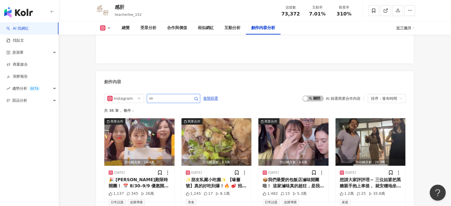
click at [182, 102] on input "text" at bounding box center [167, 98] width 37 height 6
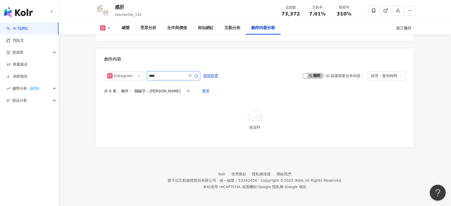
scroll to position [1615, 0]
type input "*"
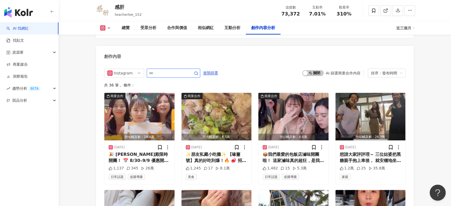
scroll to position [1631, 0]
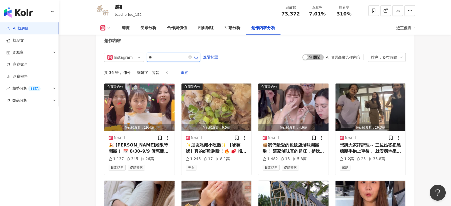
scroll to position [1615, 0]
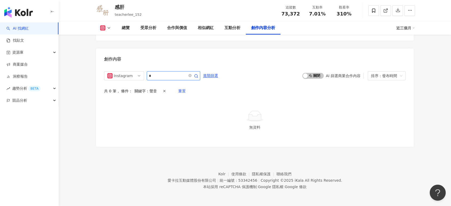
type input "*"
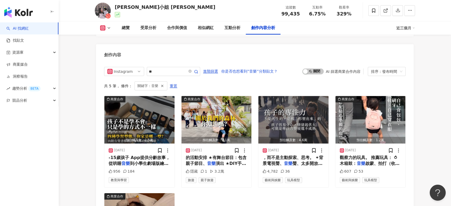
scroll to position [1638, 0]
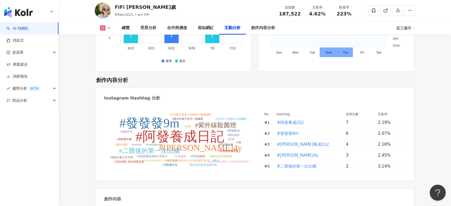
type input "****"
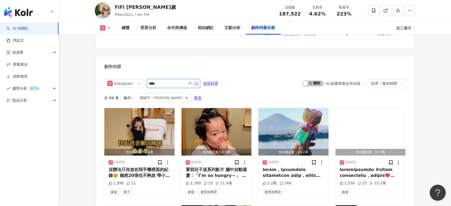
scroll to position [1622, 0]
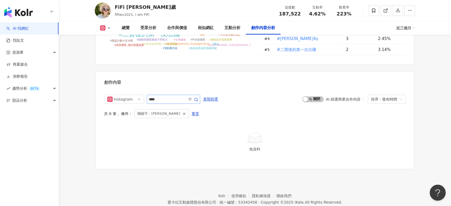
click at [198, 96] on span at bounding box center [192, 99] width 11 height 6
click at [191, 97] on icon "close-circle" at bounding box center [189, 98] width 3 height 3
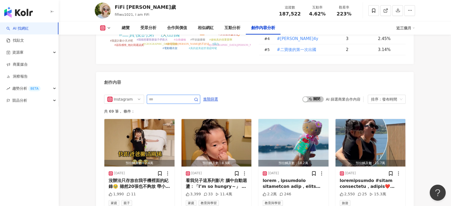
scroll to position [1638, 0]
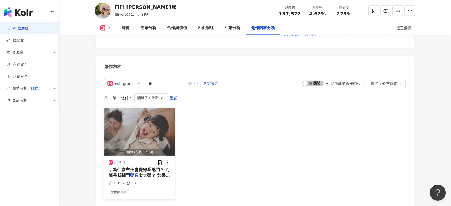
click at [156, 108] on img "button" at bounding box center [139, 131] width 70 height 47
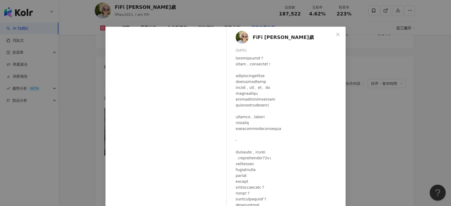
click at [388, 65] on div "FiFi 吳三歲 2024/12/22 7,955 33 查看原始貼文" at bounding box center [225, 103] width 451 height 206
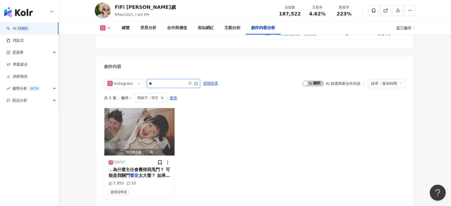
click at [165, 80] on input "**" at bounding box center [167, 83] width 37 height 6
type input "*"
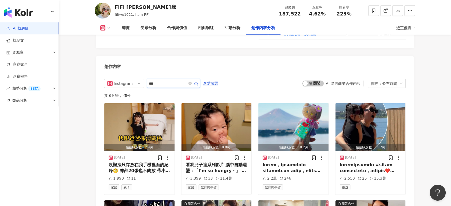
type input "***"
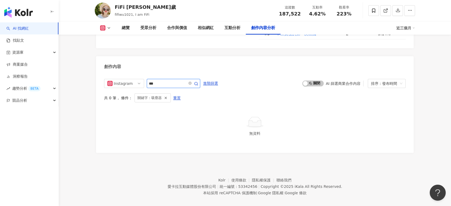
scroll to position [1622, 0]
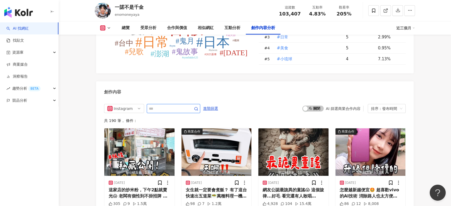
click at [168, 112] on input "text" at bounding box center [167, 108] width 37 height 6
type input "****"
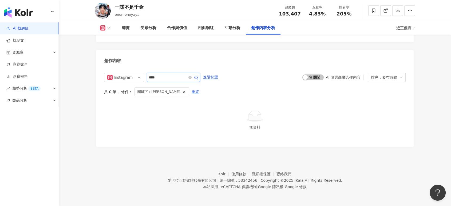
scroll to position [1618, 0]
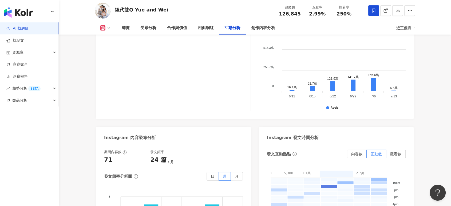
scroll to position [1350, 0]
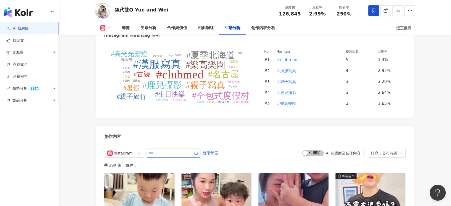
click at [175, 150] on input "text" at bounding box center [167, 153] width 37 height 6
type input "***"
